Goal: Check status: Check status

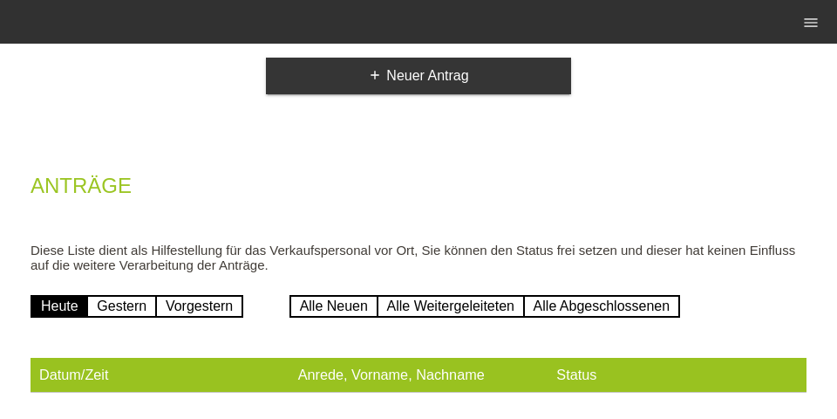
scroll to position [160, 0]
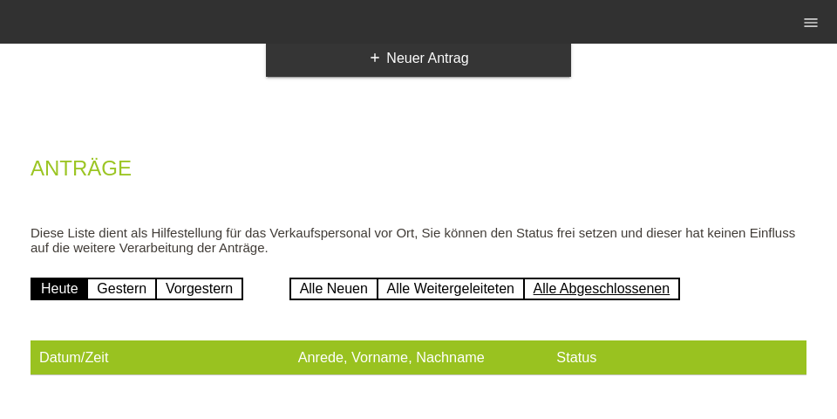
click at [610, 299] on link "Alle Abgeschlossenen" at bounding box center [602, 288] width 158 height 23
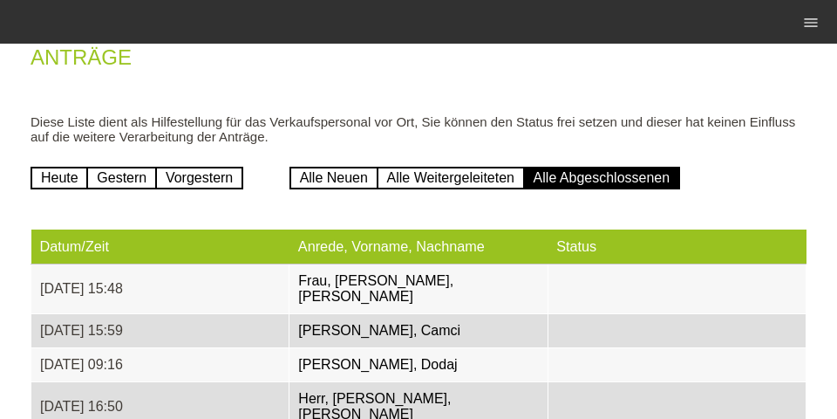
scroll to position [295, 0]
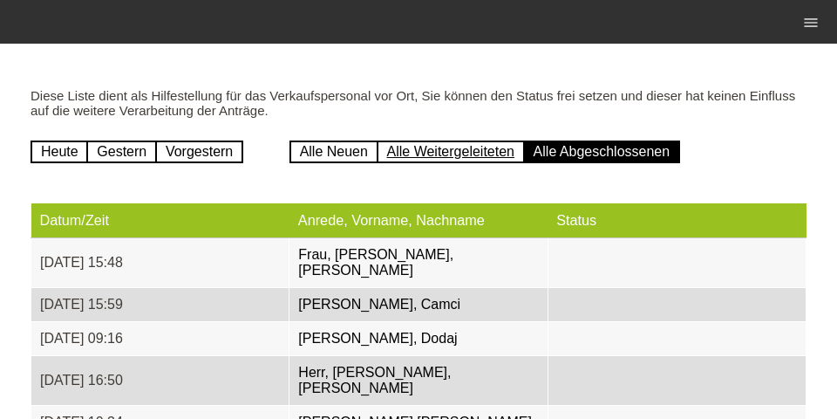
click at [436, 155] on link "Alle Weitergeleiteten" at bounding box center [451, 151] width 148 height 23
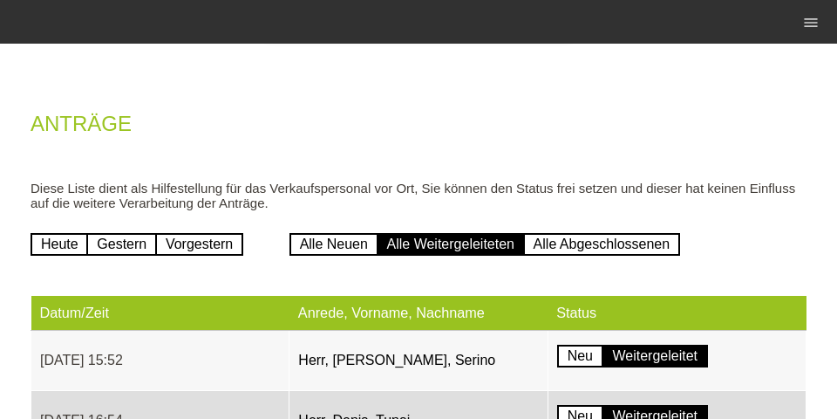
scroll to position [283, 0]
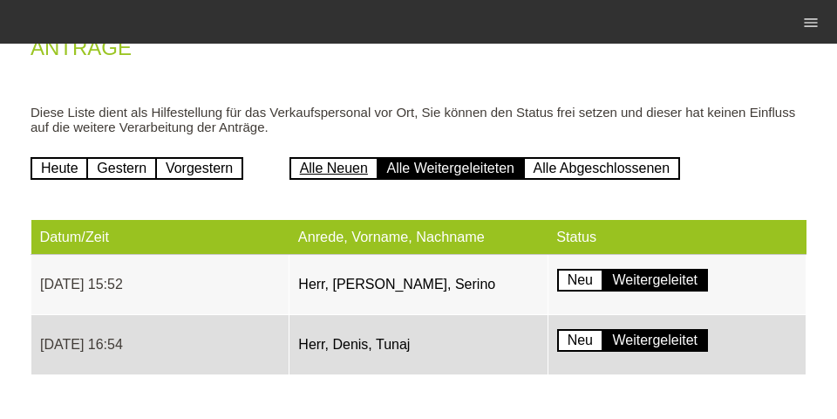
click at [324, 161] on link "Alle Neuen" at bounding box center [334, 168] width 89 height 23
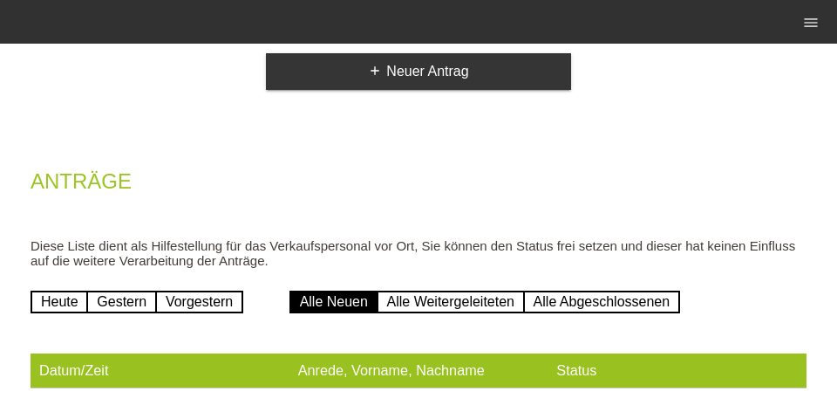
scroll to position [160, 0]
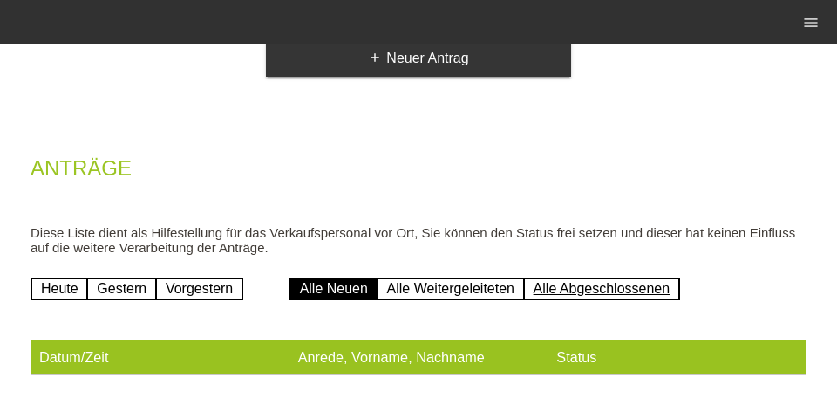
click at [564, 296] on link "Alle Abgeschlossenen" at bounding box center [602, 288] width 158 height 23
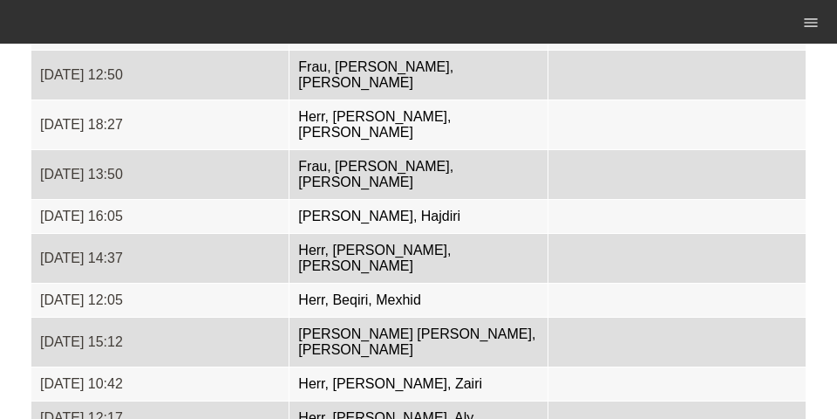
scroll to position [2081, 0]
